Goal: Navigation & Orientation: Find specific page/section

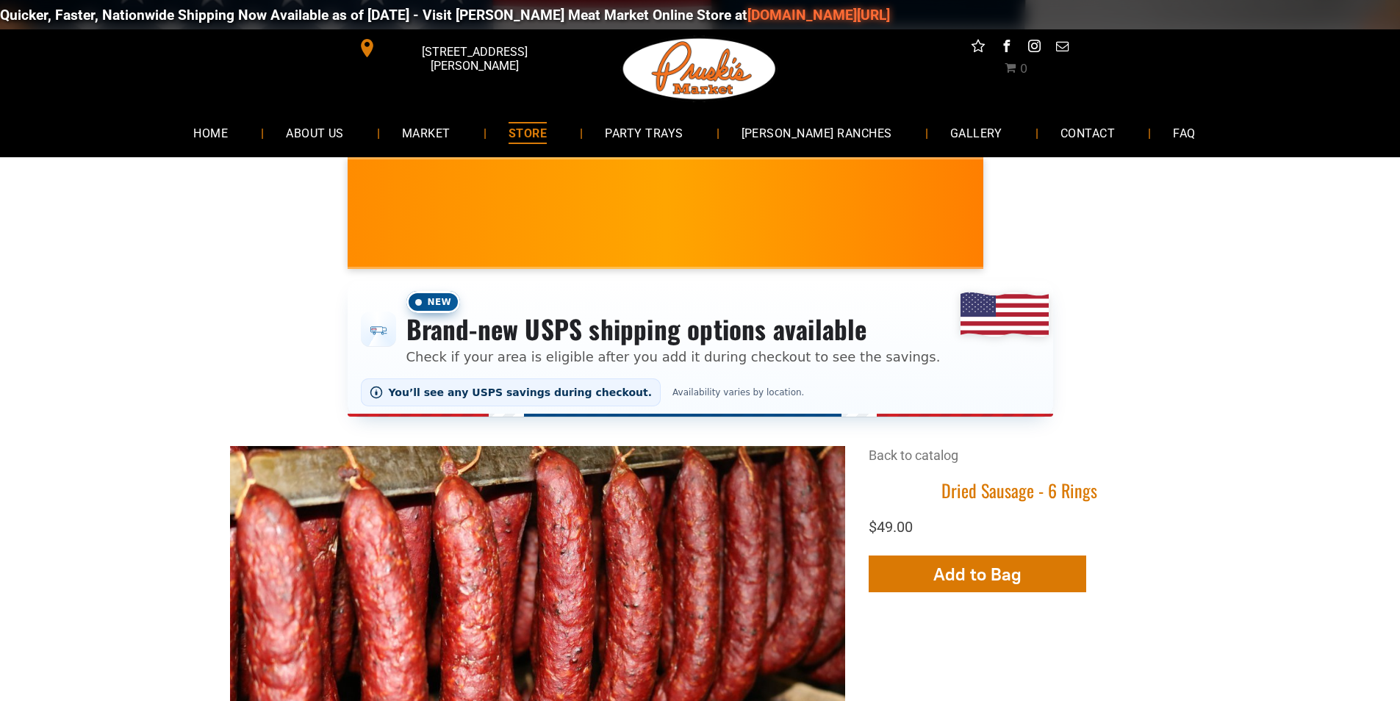
click at [488, 55] on span "[STREET_ADDRESS][PERSON_NAME]" at bounding box center [474, 58] width 190 height 43
